Goal: Find specific page/section: Find specific page/section

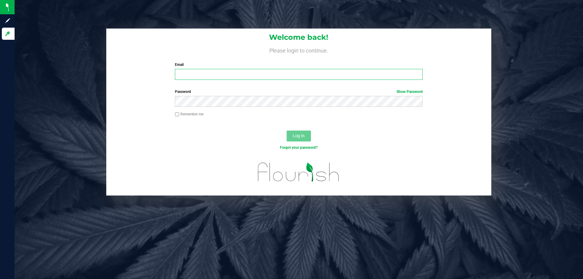
click at [301, 73] on input "Email" at bounding box center [298, 74] width 247 height 11
type input "x"
type input "[EMAIL_ADDRESS][DOMAIN_NAME]"
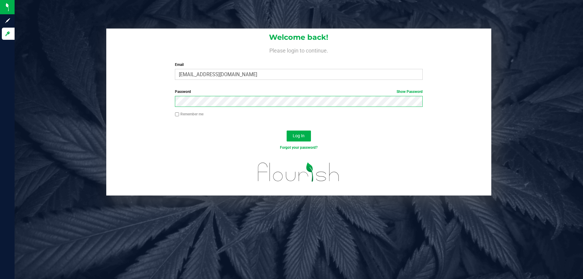
click at [287, 131] on button "Log In" at bounding box center [299, 136] width 24 height 11
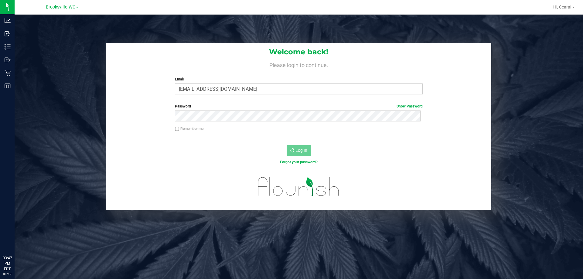
click at [209, 157] on div "Log In" at bounding box center [298, 152] width 385 height 20
click at [209, 162] on div "Forgot your password?" at bounding box center [298, 161] width 257 height 5
click at [189, 184] on div at bounding box center [298, 190] width 385 height 39
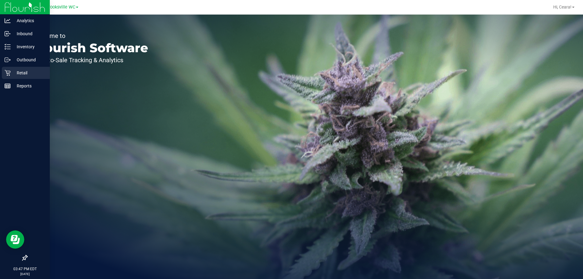
click at [5, 77] on div "Retail" at bounding box center [26, 73] width 48 height 12
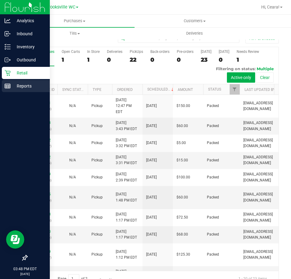
click at [38, 86] on p "Reports" at bounding box center [29, 85] width 36 height 7
